Goal: Task Accomplishment & Management: Complete application form

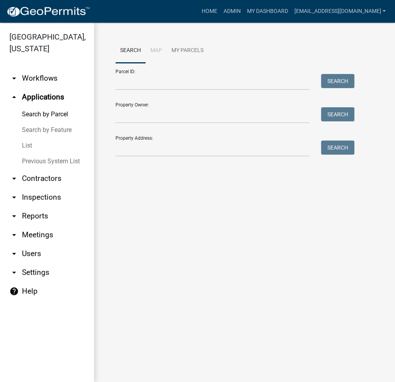
click at [27, 146] on link "List" at bounding box center [47, 146] width 94 height 16
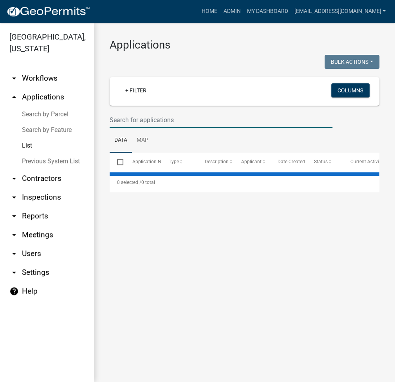
click at [152, 114] on input "text" at bounding box center [221, 120] width 223 height 16
select select "2: 50"
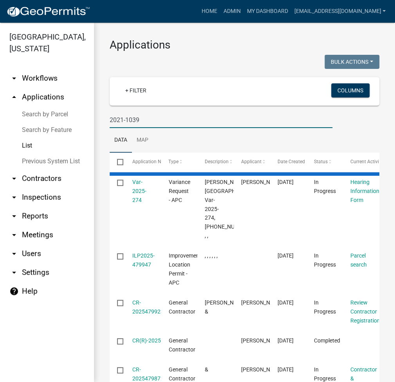
type input "2021-1039"
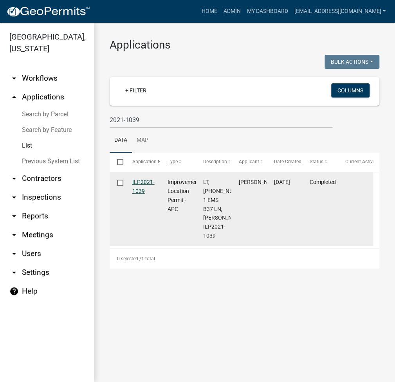
click at [145, 181] on link "ILP2021-1039" at bounding box center [143, 186] width 22 height 15
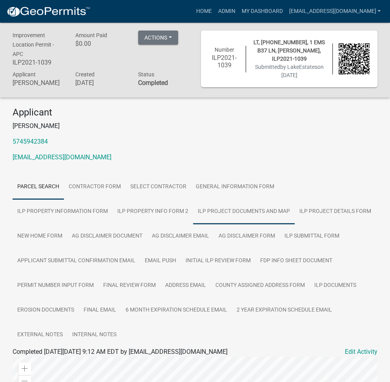
click at [193, 211] on link "ILP Project Documents and Map" at bounding box center [243, 211] width 101 height 25
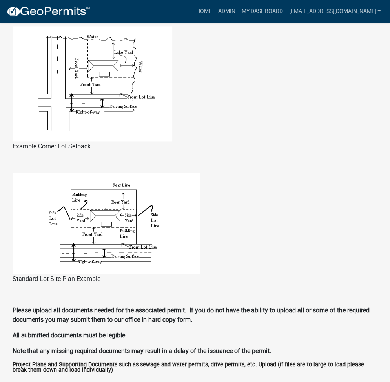
scroll to position [859, 0]
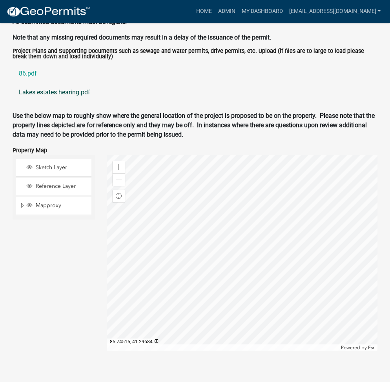
click at [65, 94] on link "Lakes estates hearing.pdf" at bounding box center [195, 92] width 364 height 19
click at [29, 73] on link "86.pdf" at bounding box center [195, 73] width 364 height 19
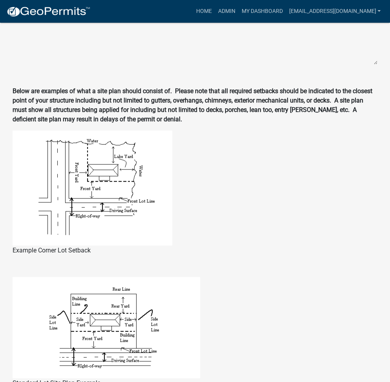
scroll to position [0, 0]
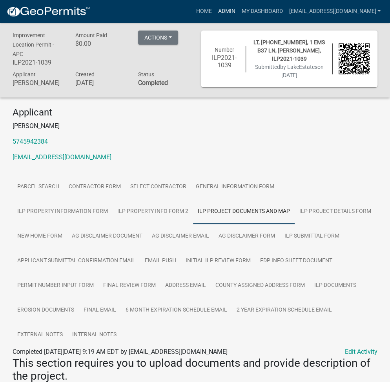
click at [238, 8] on link "Admin" at bounding box center [226, 11] width 24 height 15
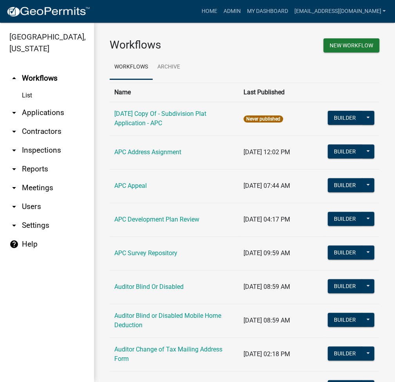
click at [38, 115] on link "arrow_drop_down Applications" at bounding box center [47, 112] width 94 height 19
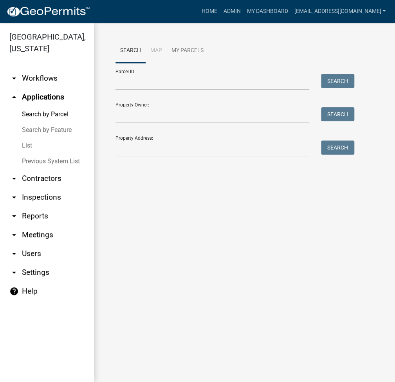
click at [30, 147] on link "List" at bounding box center [47, 146] width 94 height 16
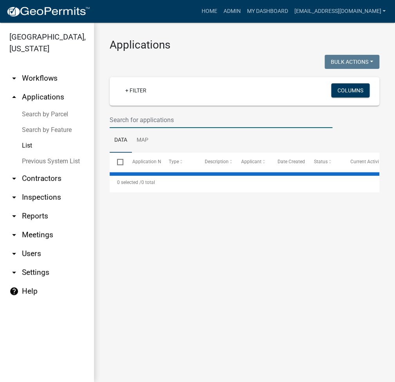
click at [157, 118] on input "text" at bounding box center [221, 120] width 223 height 16
type input "2022-"
select select "2: 50"
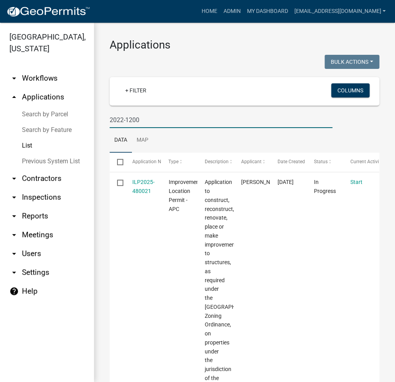
type input "2022-1200"
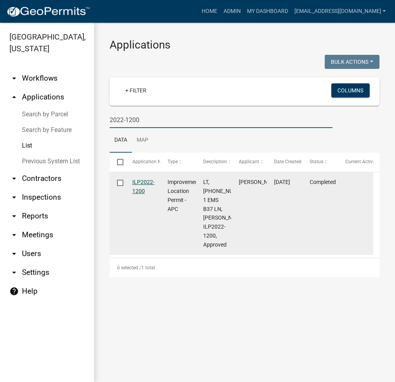
click at [146, 183] on link "ILP2022-1200" at bounding box center [143, 186] width 22 height 15
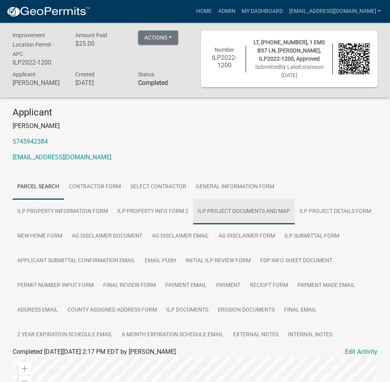
click at [193, 207] on link "ILP Project Documents and Map" at bounding box center [243, 211] width 101 height 25
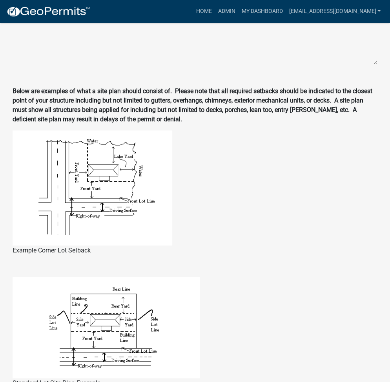
scroll to position [847, 0]
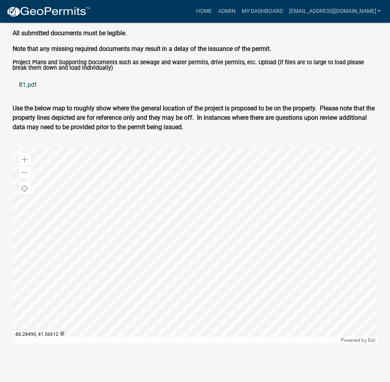
click at [30, 83] on link "81.pdf" at bounding box center [195, 85] width 364 height 19
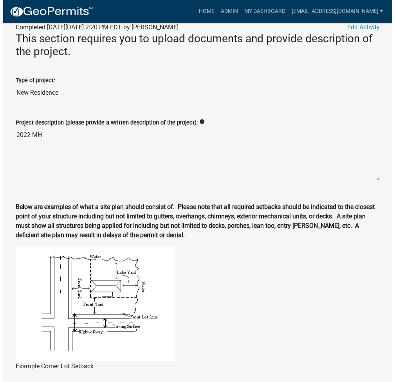
scroll to position [0, 0]
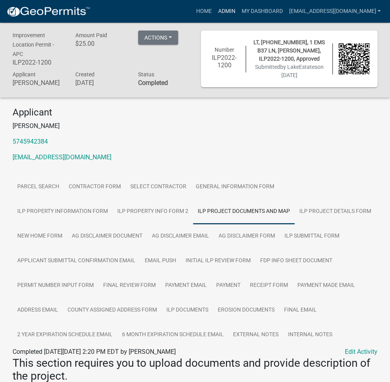
click at [238, 11] on link "Admin" at bounding box center [226, 11] width 24 height 15
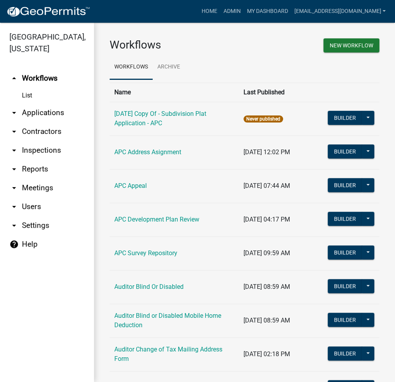
click at [49, 114] on link "arrow_drop_down Applications" at bounding box center [47, 112] width 94 height 19
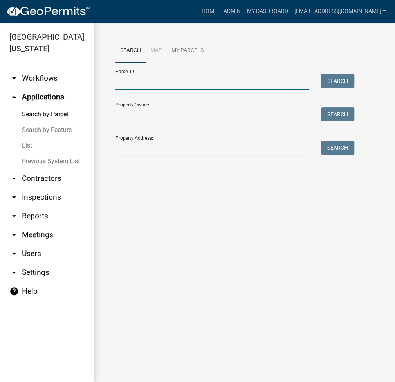
click at [149, 83] on input "Parcel ID:" at bounding box center [213, 82] width 194 height 16
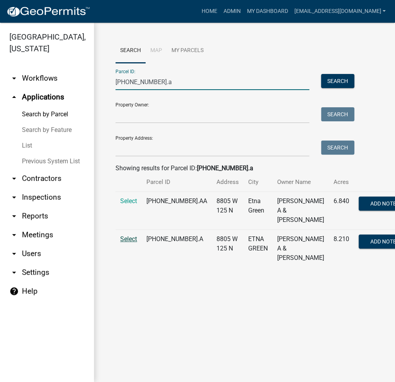
type input "011-075-007.a"
click at [133, 243] on span "Select" at bounding box center [128, 239] width 17 height 7
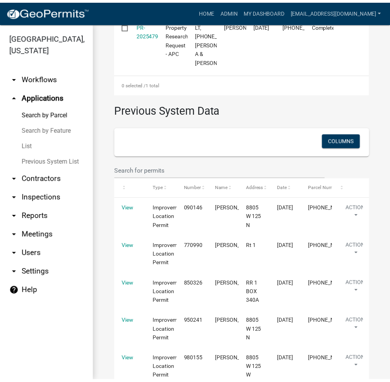
scroll to position [104, 0]
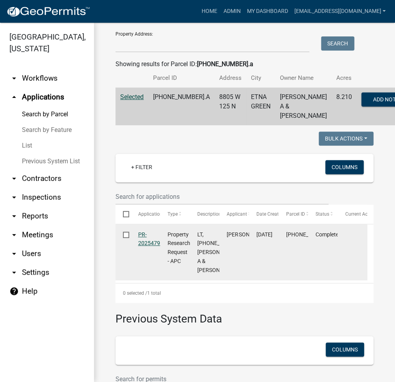
click at [154, 247] on link "PR-2025479082" at bounding box center [153, 239] width 31 height 15
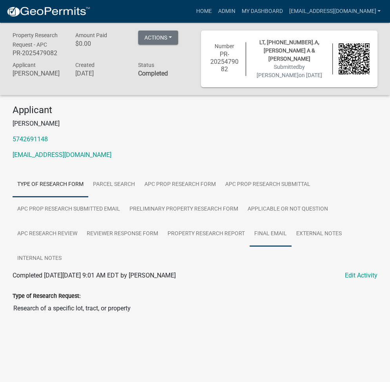
click at [255, 234] on link "Final Email" at bounding box center [270, 234] width 42 height 25
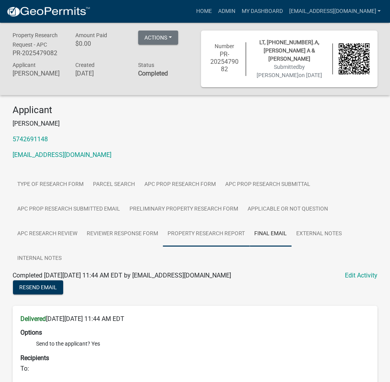
scroll to position [190, 0]
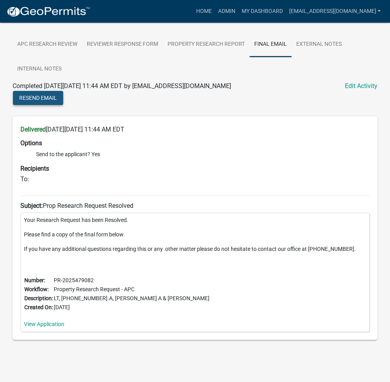
click at [39, 97] on span "Resend Email" at bounding box center [38, 98] width 38 height 6
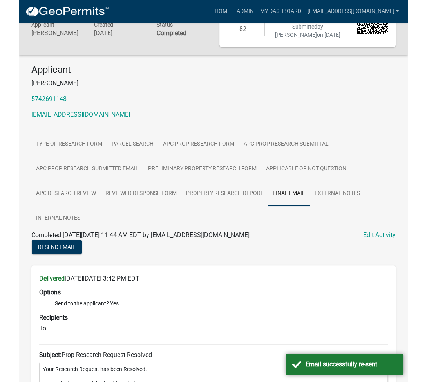
scroll to position [0, 0]
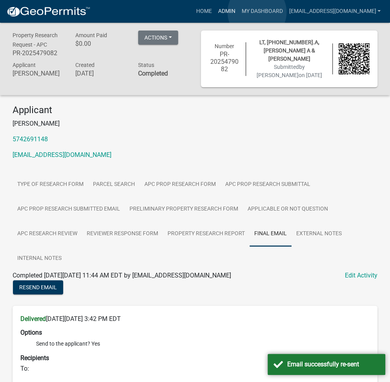
click at [238, 12] on link "Admin" at bounding box center [226, 11] width 24 height 15
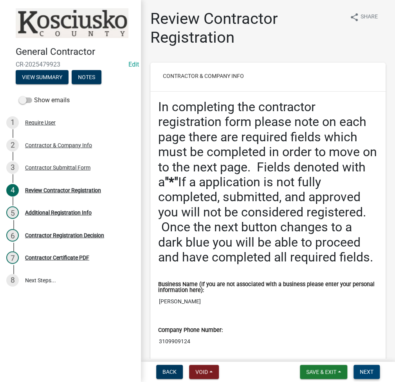
click at [367, 375] on span "Next" at bounding box center [367, 372] width 14 height 6
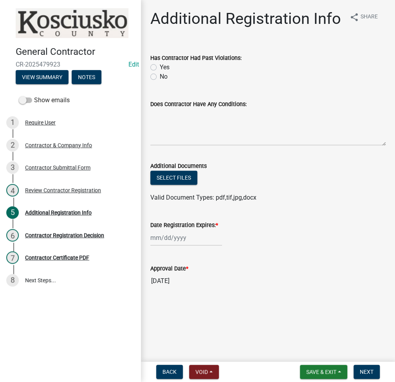
click at [160, 77] on label "No" at bounding box center [164, 76] width 8 height 9
click at [160, 77] on input "No" at bounding box center [162, 74] width 5 height 5
radio input "true"
click at [177, 245] on div at bounding box center [186, 238] width 72 height 16
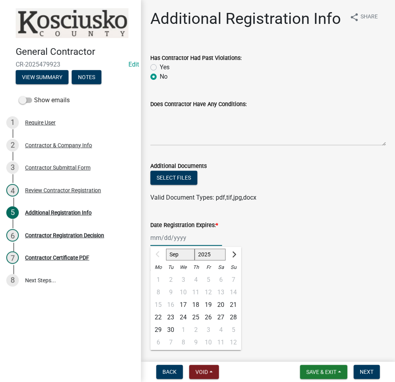
click at [204, 250] on select "2025 2026 2027 2028 2029 2030 2031 2032 2033 2034 2035 2036 2037 2038 2039 2040…" at bounding box center [210, 255] width 31 height 12
select select "2026"
click at [195, 249] on select "2025 2026 2027 2028 2029 2030 2031 2032 2033 2034 2035 2036 2037 2038 2039 2040…" at bounding box center [210, 255] width 31 height 12
click at [232, 306] on div "20" at bounding box center [233, 305] width 13 height 13
type input "09/20/2026"
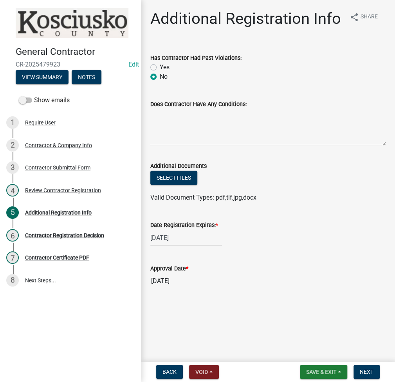
select select "9"
select select "2026"
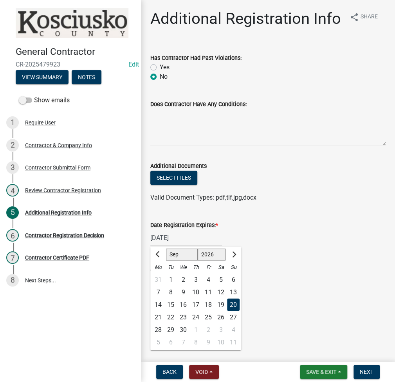
click at [187, 243] on div "09/20/2026 Jan Feb Mar Apr May Jun Jul Aug Sep Oct Nov Dec 2025 2026 2027 2028 …" at bounding box center [186, 238] width 72 height 16
click at [199, 302] on div "17" at bounding box center [196, 305] width 13 height 13
type input "09/17/2026"
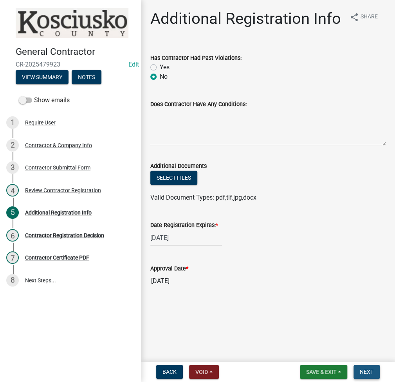
click at [373, 374] on span "Next" at bounding box center [367, 372] width 14 height 6
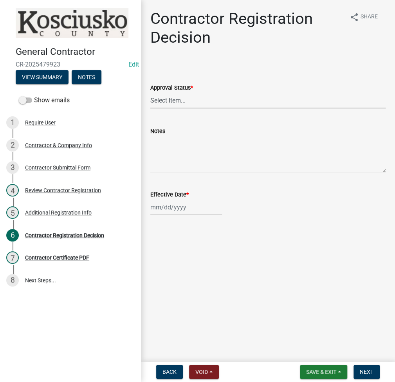
click at [270, 97] on select "Select Item... Approved Denied" at bounding box center [268, 100] width 236 height 16
click at [150, 92] on select "Select Item... Approved Denied" at bounding box center [268, 100] width 236 height 16
select select "8e4351d7-4ebf-4714-a7c9-c8187f00e083"
click at [154, 203] on div at bounding box center [186, 207] width 72 height 16
select select "9"
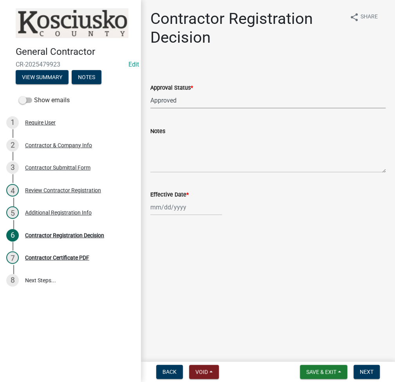
select select "2025"
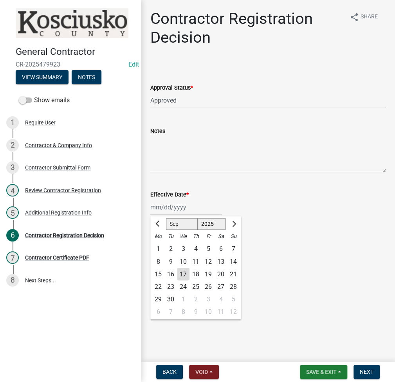
click at [186, 274] on div "17" at bounding box center [183, 274] width 13 height 13
type input "09/17/2025"
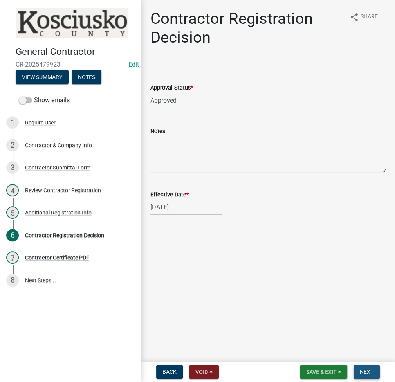
click at [368, 372] on span "Next" at bounding box center [367, 372] width 14 height 6
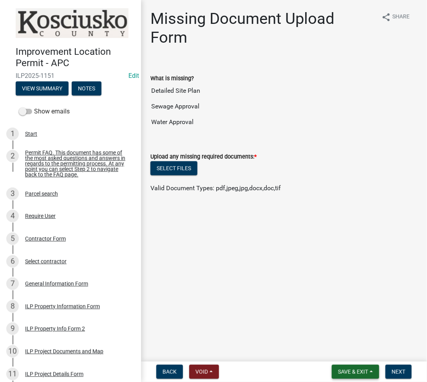
click at [352, 370] on span "Save & Exit" at bounding box center [353, 372] width 30 height 6
click at [353, 356] on button "Save & Exit" at bounding box center [348, 351] width 63 height 19
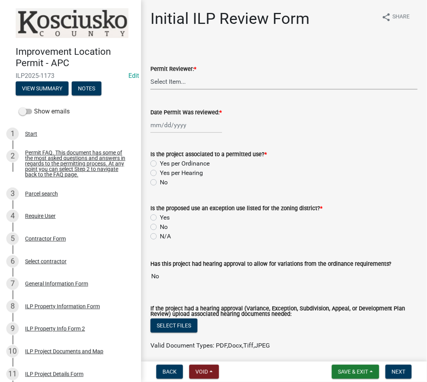
click at [180, 80] on select "Select Item... MMS LT AT CS Vacant Vacant" at bounding box center [283, 82] width 267 height 16
click at [150, 74] on select "Select Item... MMS LT AT CS Vacant Vacant" at bounding box center [283, 82] width 267 height 16
select select "fc758b50-acba-4166-9f24-5248f0f78016"
select select "9"
select select "2025"
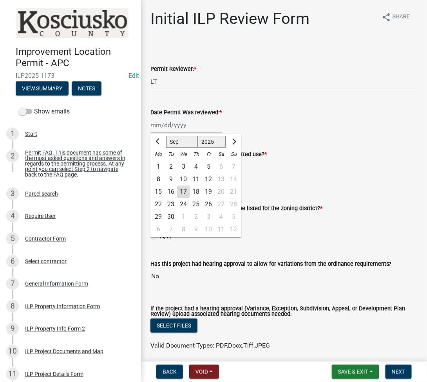
click at [176, 122] on div "Jan Feb Mar Apr May Jun Jul Aug Sep Oct Nov Dec 1525 1526 1527 1528 1529 1530 1…" at bounding box center [186, 125] width 72 height 16
click at [186, 191] on div "17" at bounding box center [183, 192] width 13 height 13
type input "[DATE]"
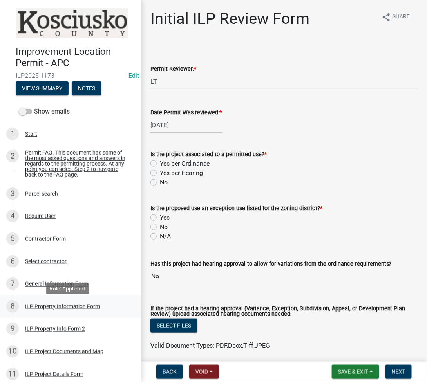
click at [60, 310] on div "ILP Property Information Form" at bounding box center [62, 306] width 75 height 5
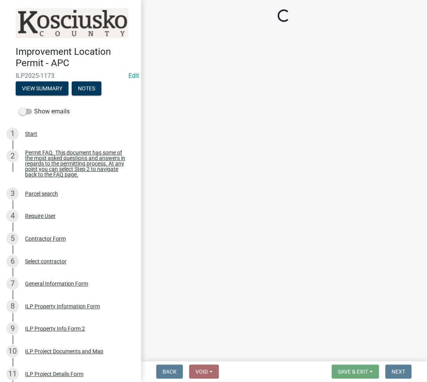
select select "57368d26-defc-477e-a8be-5a23ab554a17"
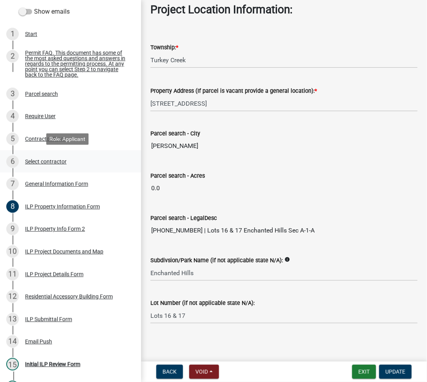
scroll to position [104, 0]
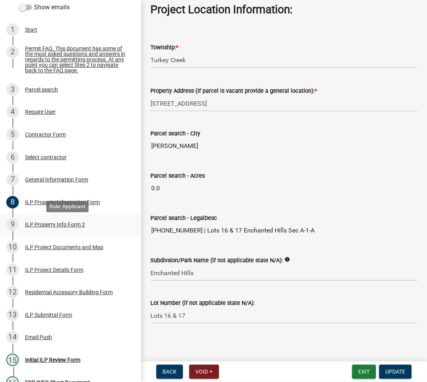
click at [61, 227] on div "ILP Property Info Form 2" at bounding box center [55, 224] width 60 height 5
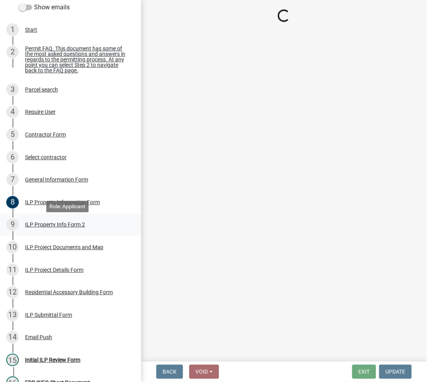
select select "0609af41-fe40-4fa2-880d-6f54f567ae8e"
select select "1146270b-2111-4e23-bf7f-74ce85cf7041"
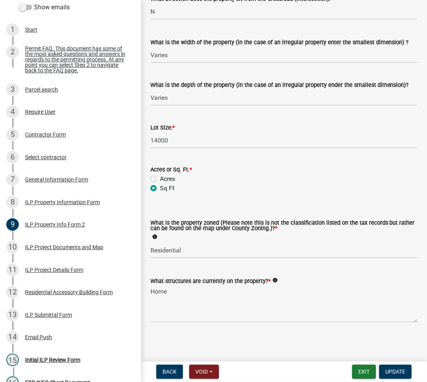
scroll to position [284, 0]
click at [93, 254] on div "10 ILP Project Documents and Map" at bounding box center [67, 247] width 122 height 13
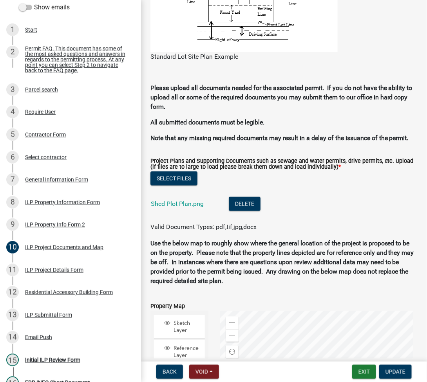
scroll to position [836, 0]
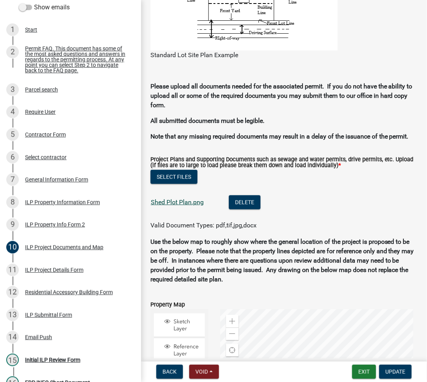
click at [182, 206] on link "Shed Plot Plan.png" at bounding box center [177, 202] width 53 height 7
click at [54, 273] on div "ILP Project Details Form" at bounding box center [54, 270] width 58 height 5
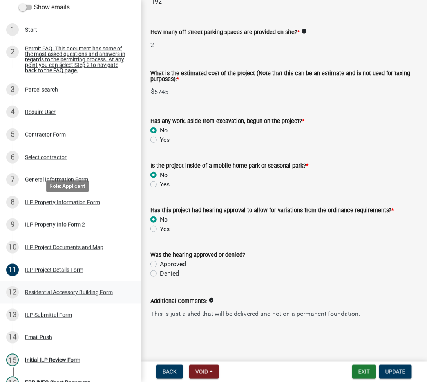
scroll to position [209, 0]
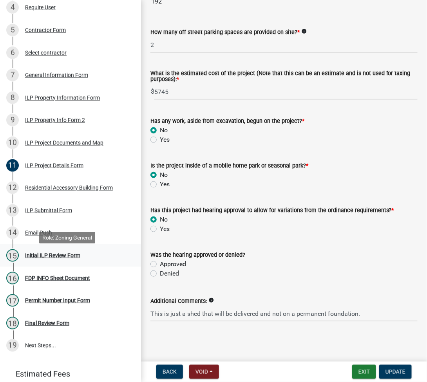
click at [54, 259] on div "Initial ILP Review Form" at bounding box center [52, 255] width 55 height 5
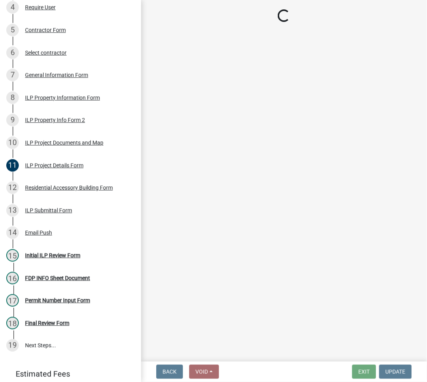
select select "4d3913d6-5a87-4fbb-afdb-cf4209782895"
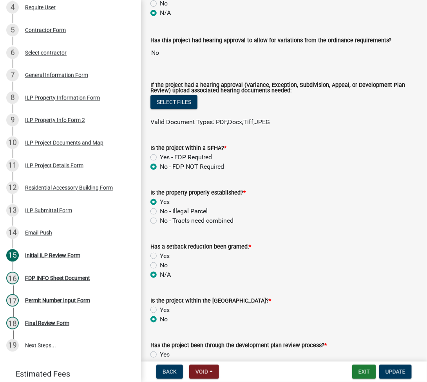
scroll to position [418, 0]
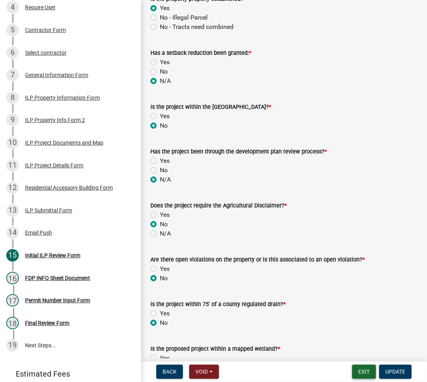
click at [363, 366] on button "Exit" at bounding box center [364, 372] width 24 height 14
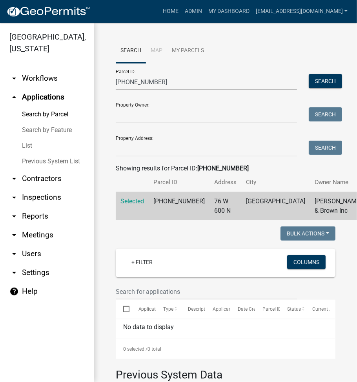
scroll to position [105, 0]
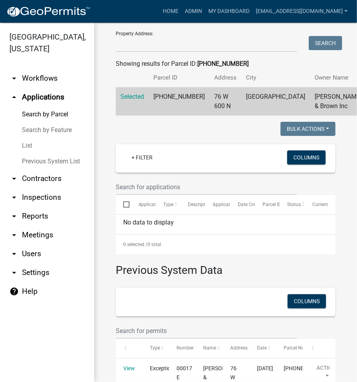
click at [26, 147] on link "List" at bounding box center [47, 146] width 94 height 16
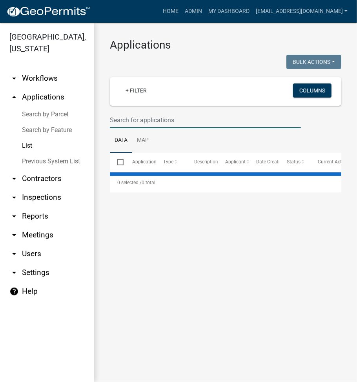
click at [173, 126] on input "text" at bounding box center [205, 120] width 191 height 16
select select "2: 50"
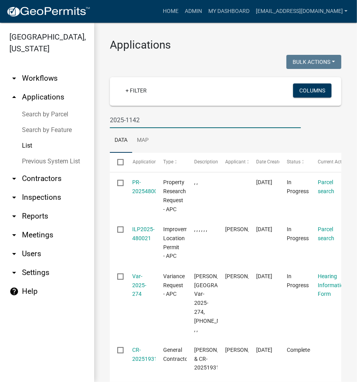
type input "2025-1142"
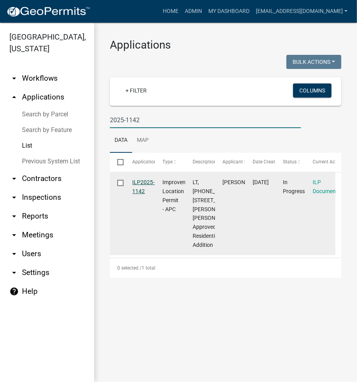
click at [144, 181] on link "ILP2025-1142" at bounding box center [143, 186] width 22 height 15
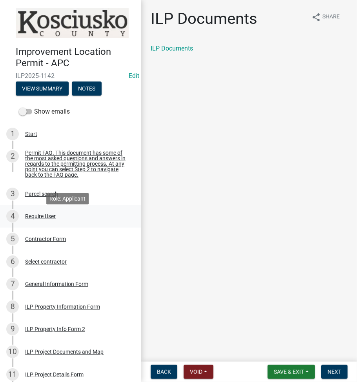
scroll to position [328, 0]
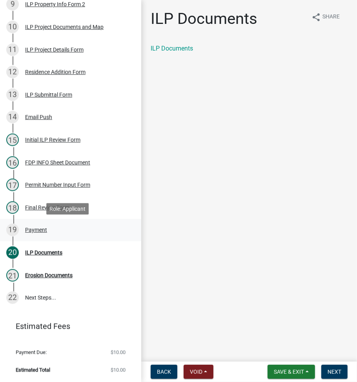
click at [39, 230] on div "Payment" at bounding box center [36, 229] width 22 height 5
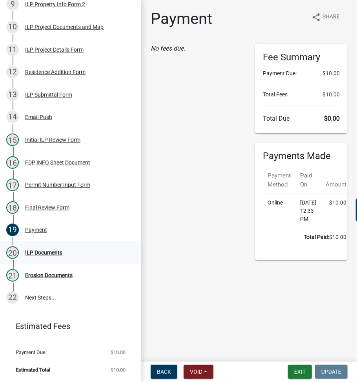
click at [42, 253] on div "ILP Documents" at bounding box center [43, 252] width 37 height 5
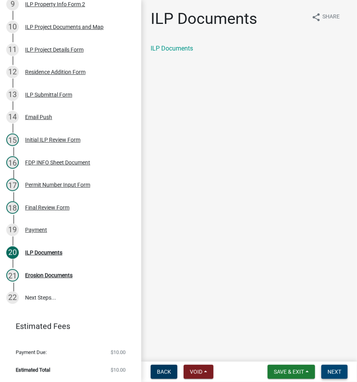
click at [341, 373] on button "Next" at bounding box center [334, 372] width 26 height 14
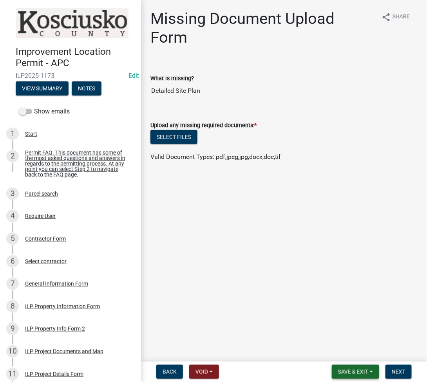
click at [338, 368] on button "Save & Exit" at bounding box center [355, 372] width 47 height 14
click at [338, 355] on button "Save & Exit" at bounding box center [348, 351] width 63 height 19
